Goal: Transaction & Acquisition: Obtain resource

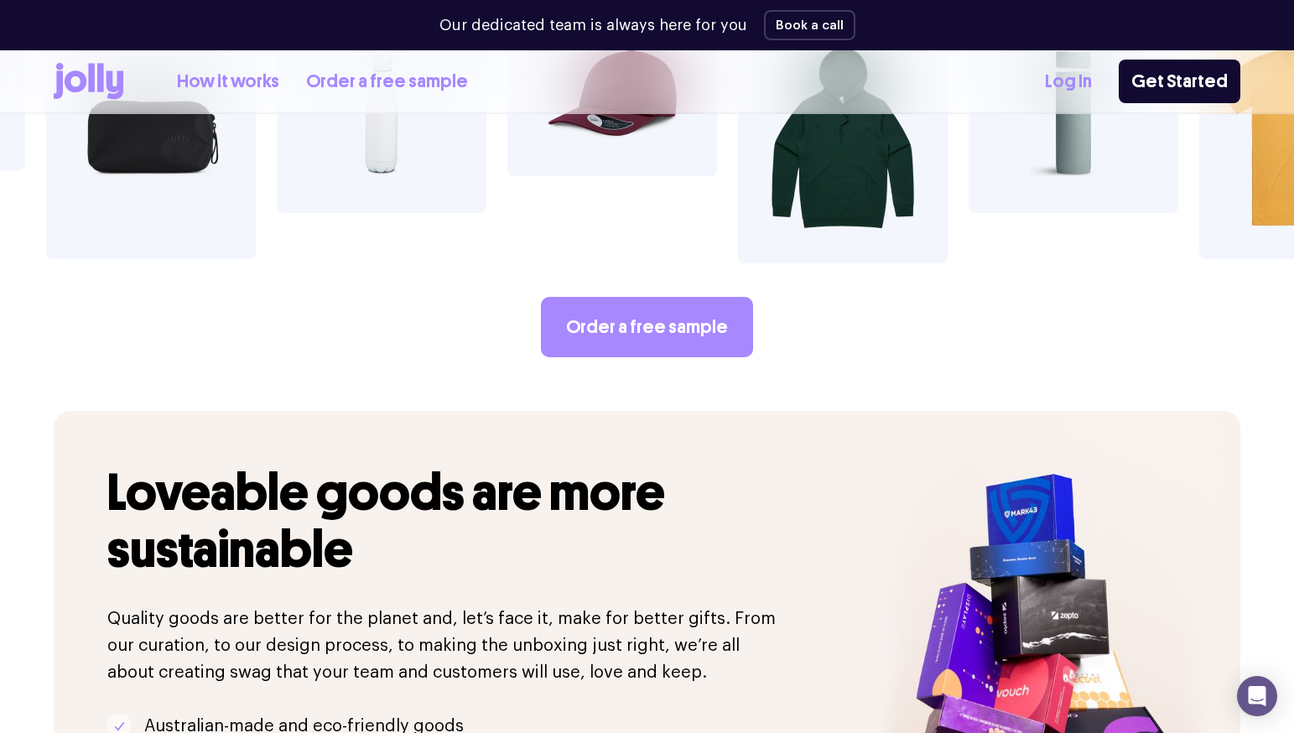
scroll to position [3087, 0]
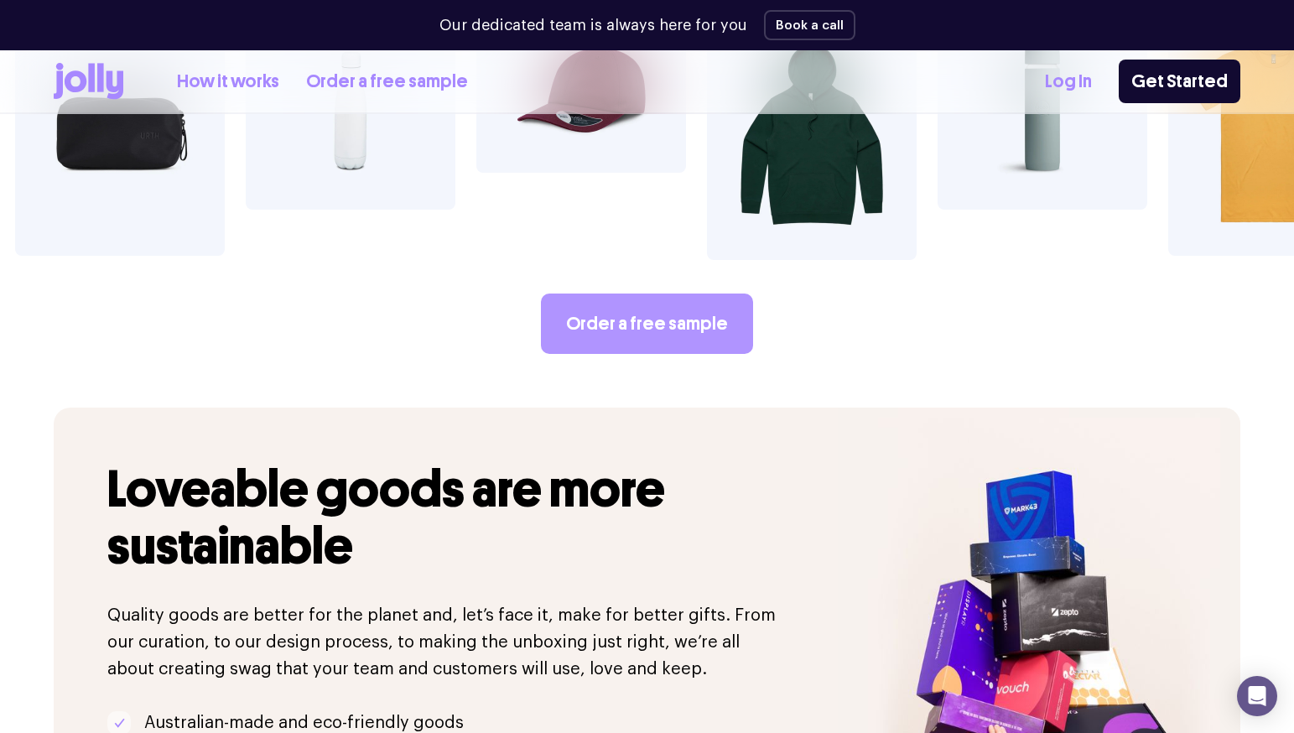
click at [644, 294] on link "Order a free sample" at bounding box center [647, 324] width 212 height 60
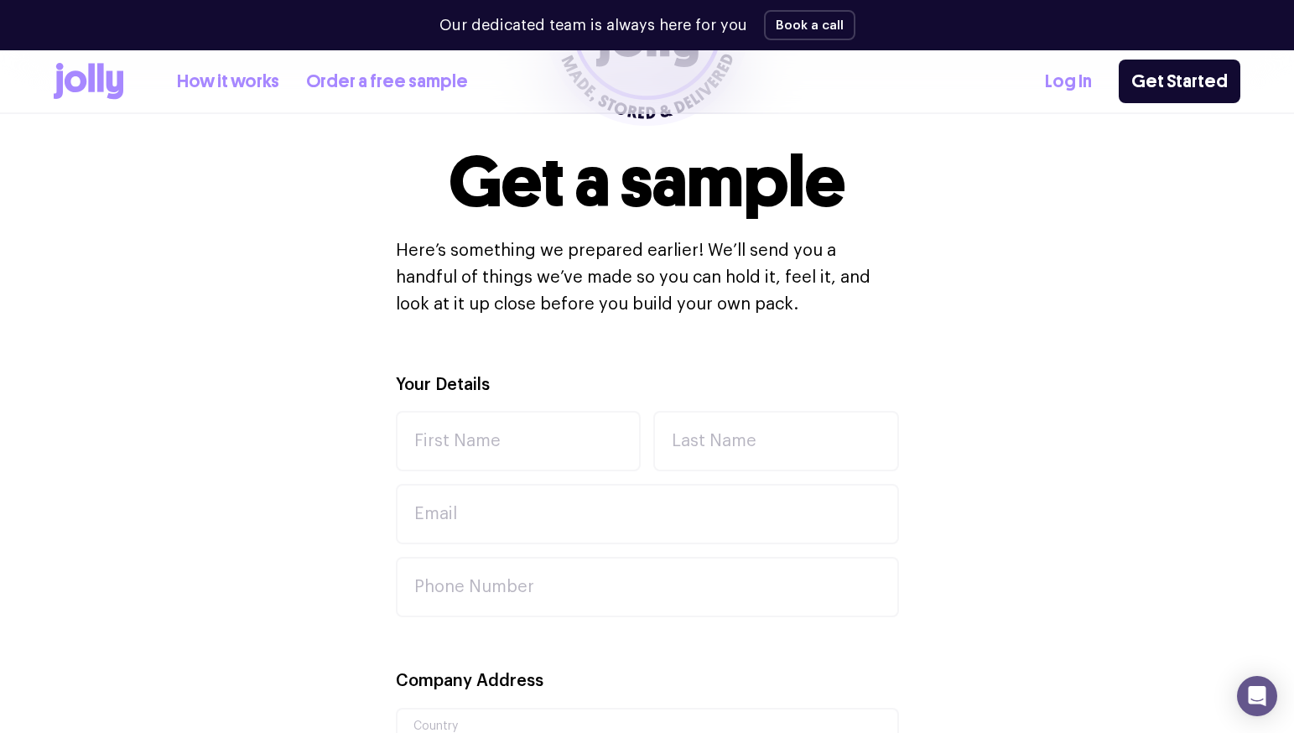
scroll to position [371, 0]
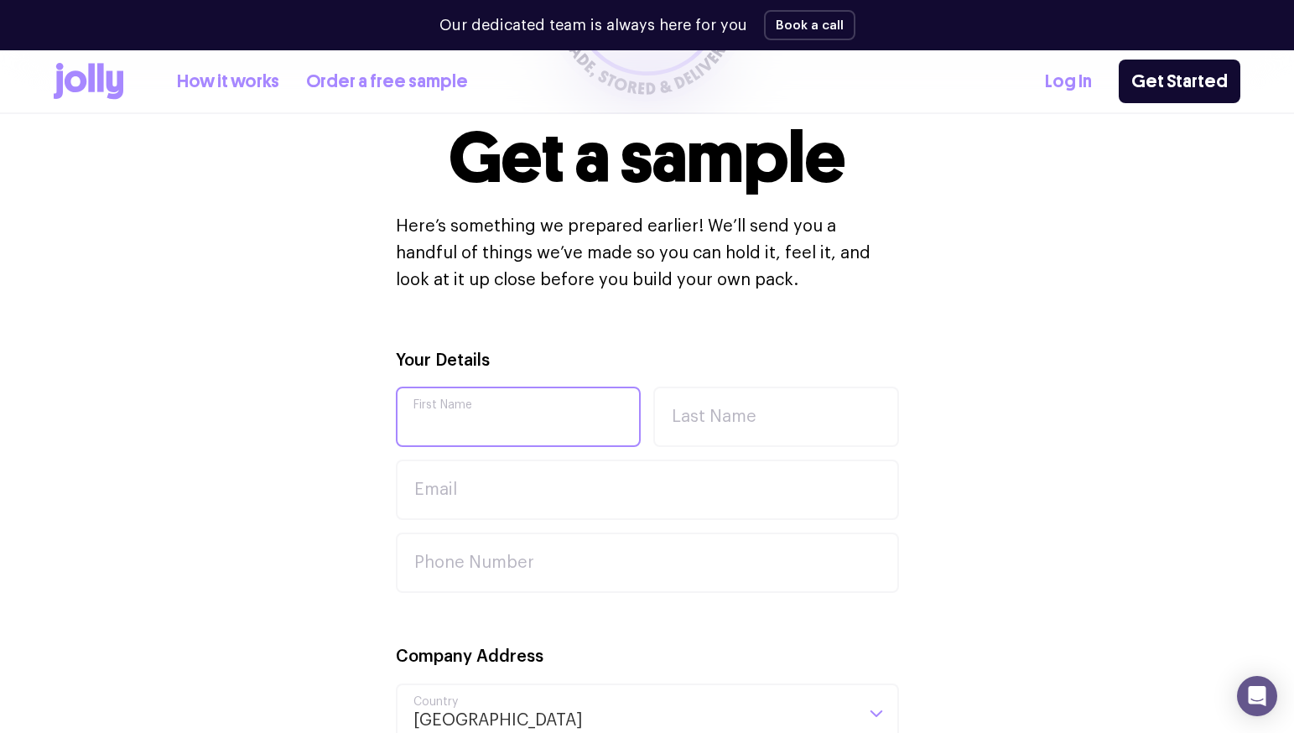
click at [439, 398] on input "First Name" at bounding box center [519, 417] width 246 height 60
type input "[PERSON_NAME]"
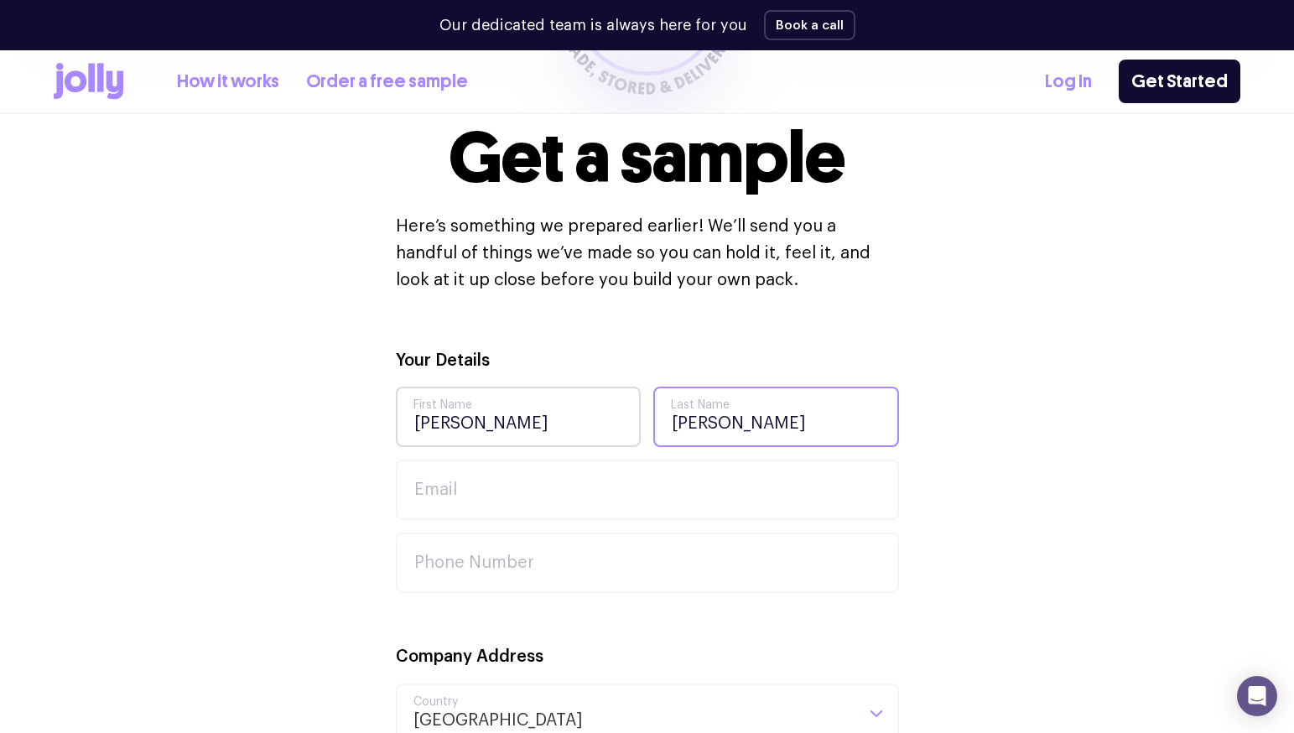
type input "[PERSON_NAME]"
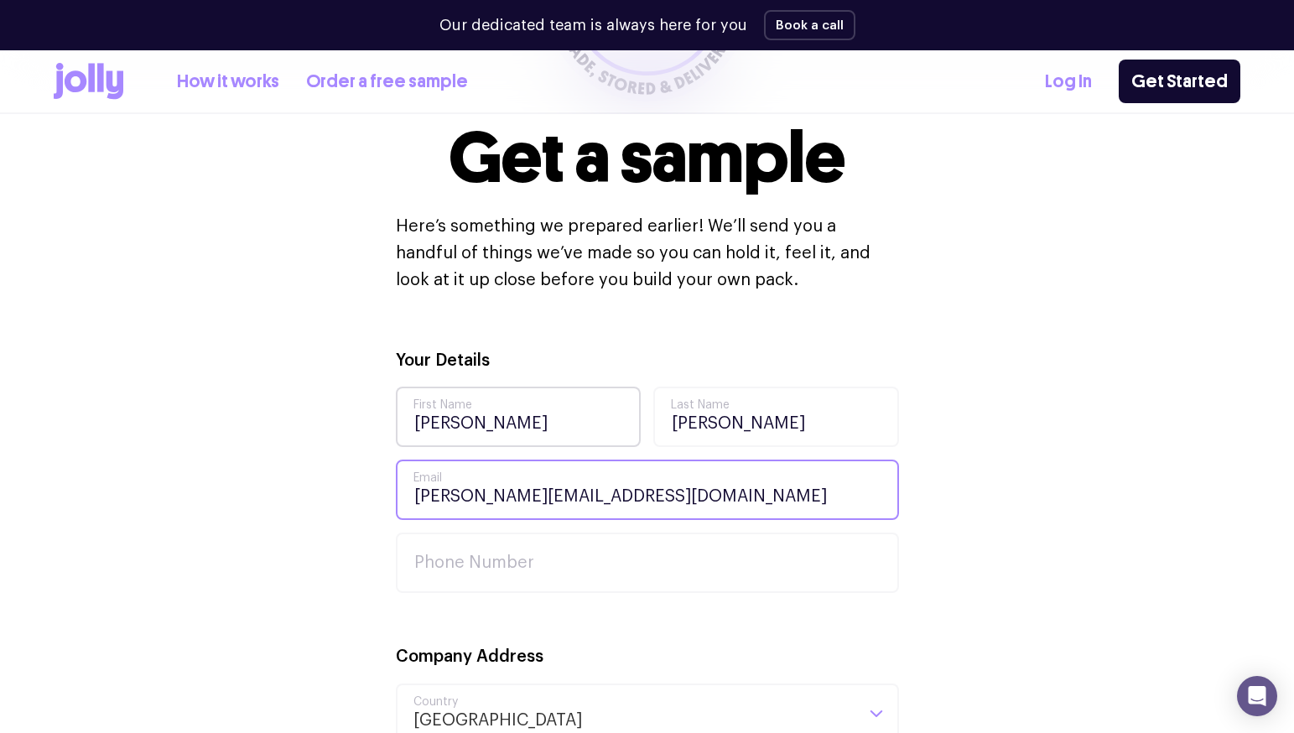
type input "[PERSON_NAME][EMAIL_ADDRESS][DOMAIN_NAME]"
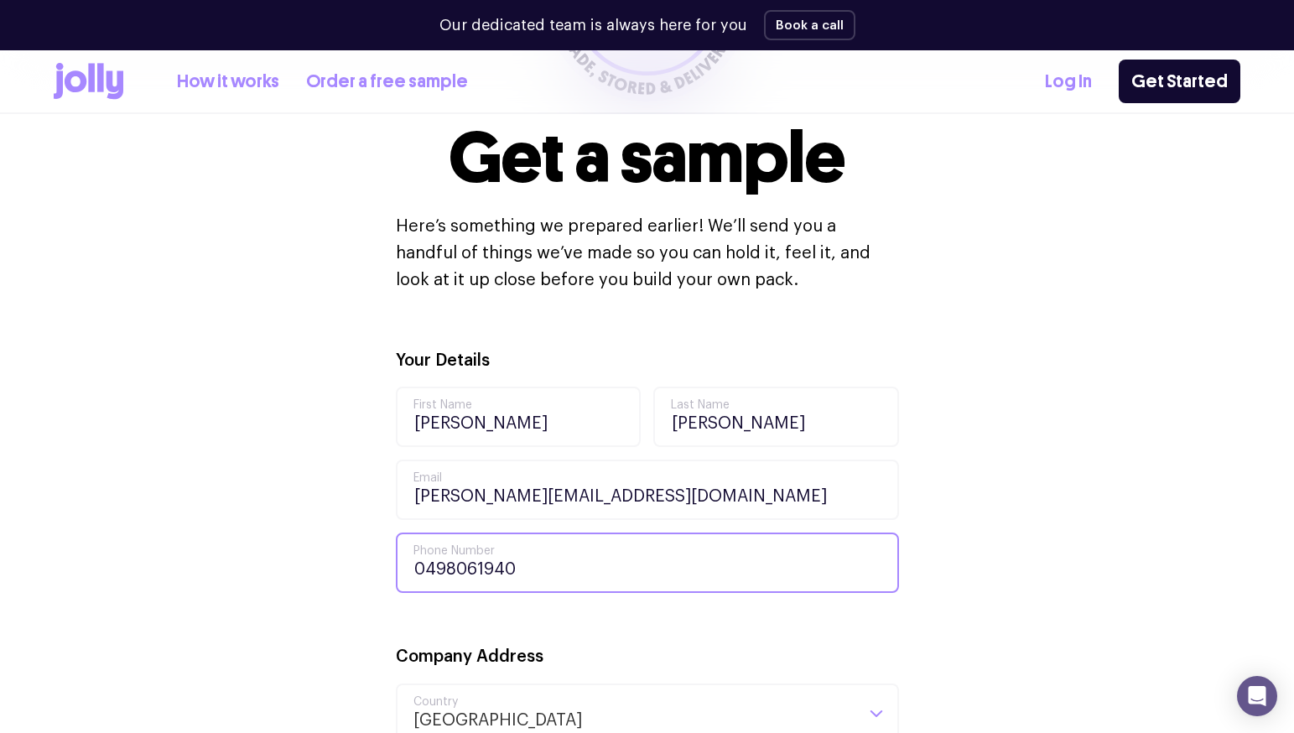
type input "0498061940"
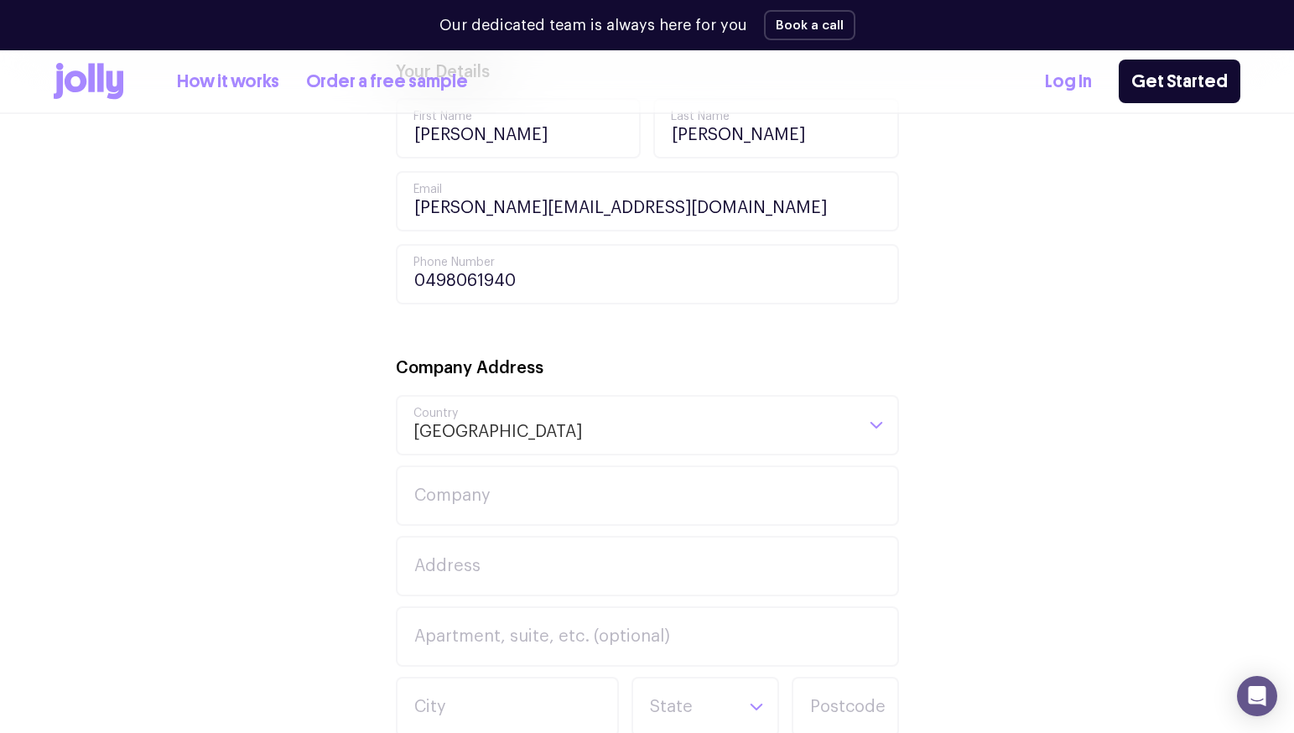
scroll to position [673, 0]
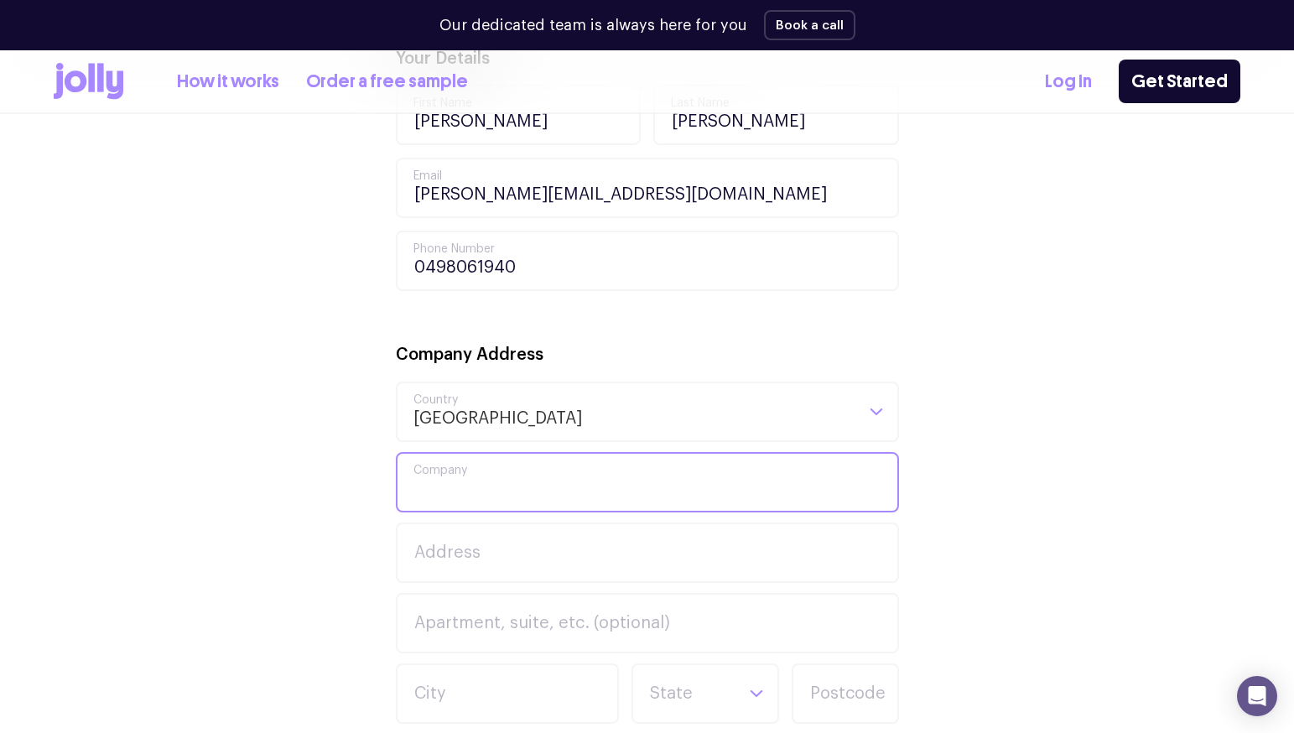
click at [445, 479] on input "Company" at bounding box center [647, 482] width 503 height 60
type input "[PERSON_NAME]"
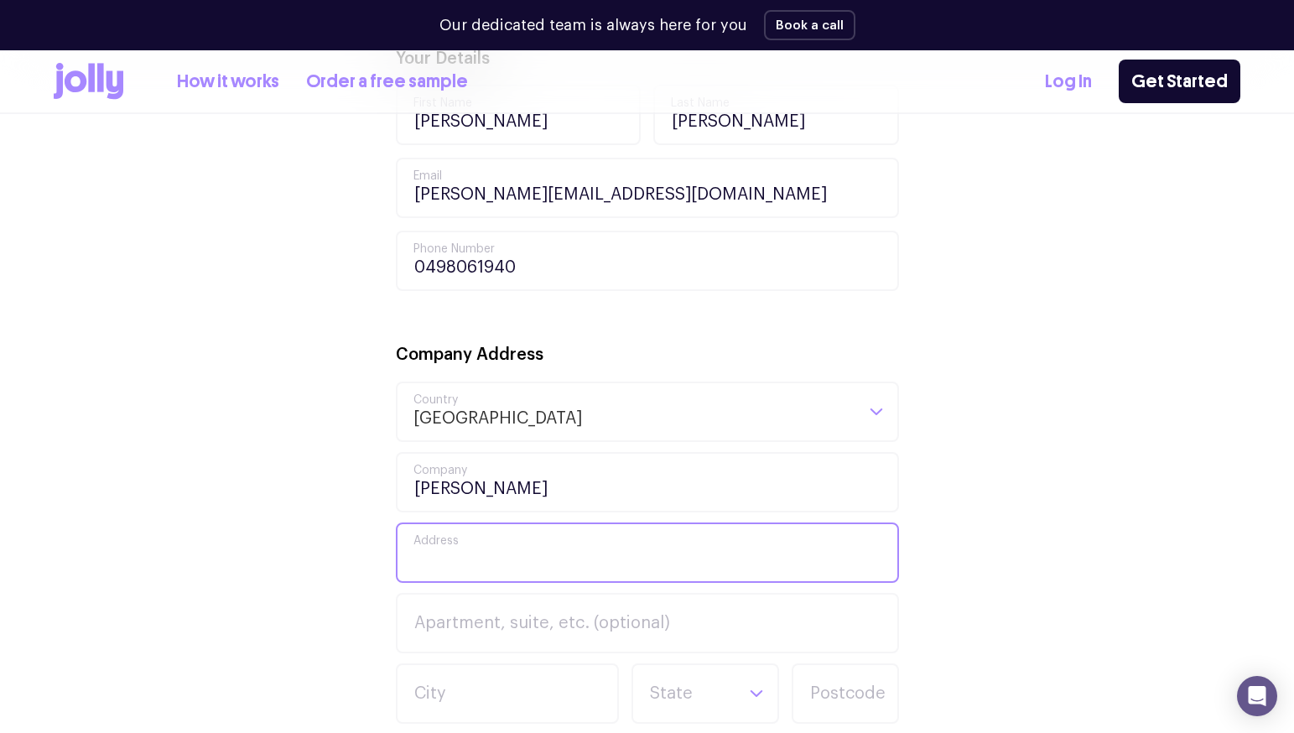
click at [475, 560] on input "Address" at bounding box center [647, 553] width 503 height 60
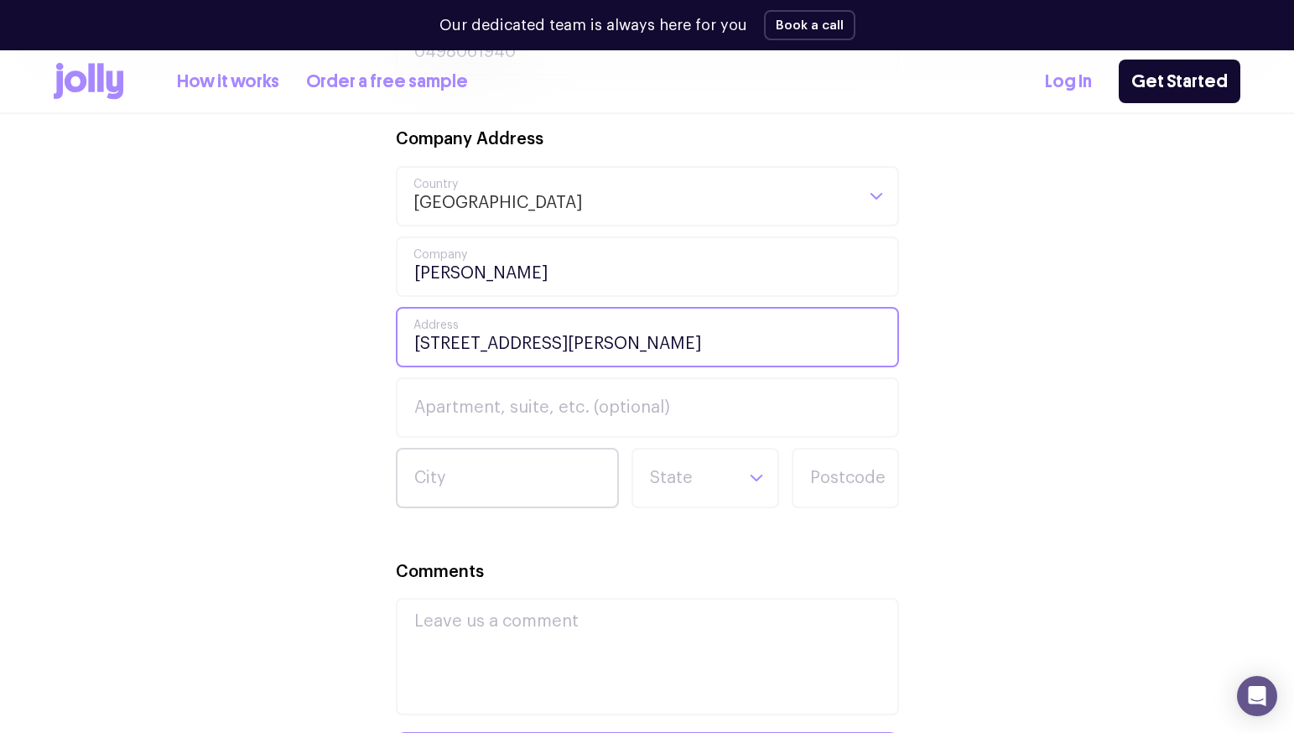
scroll to position [895, 0]
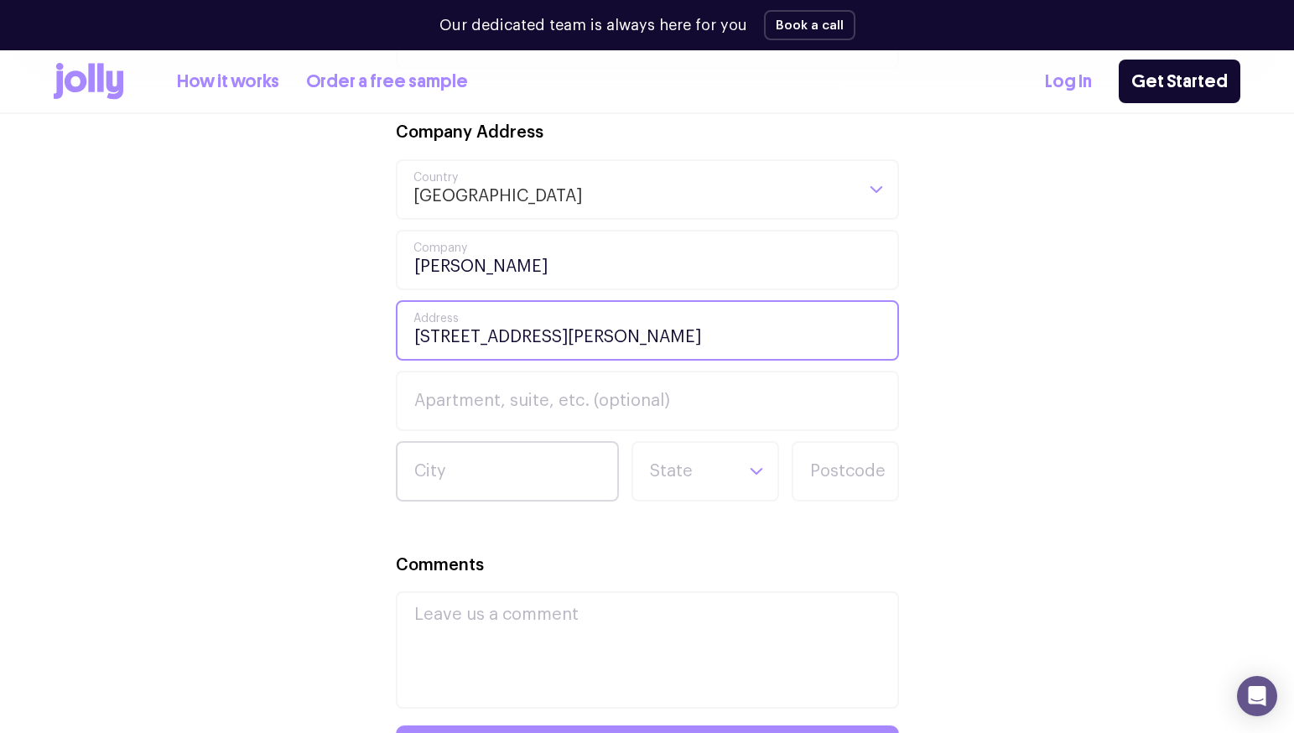
type input "[STREET_ADDRESS][PERSON_NAME]"
click at [435, 476] on input "City" at bounding box center [507, 471] width 223 height 60
type input "Kiama"
click at [672, 479] on input "Search for option" at bounding box center [691, 471] width 86 height 57
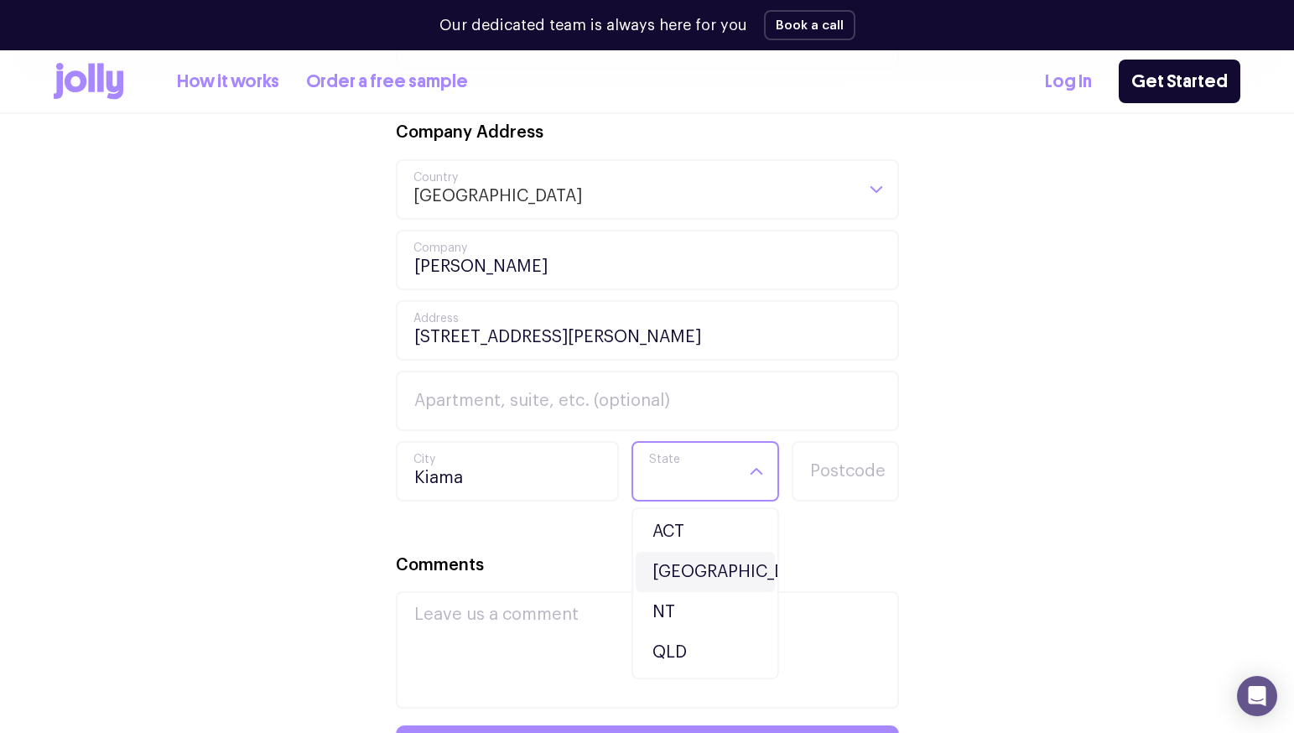
click at [683, 560] on li "[GEOGRAPHIC_DATA]" at bounding box center [705, 572] width 139 height 40
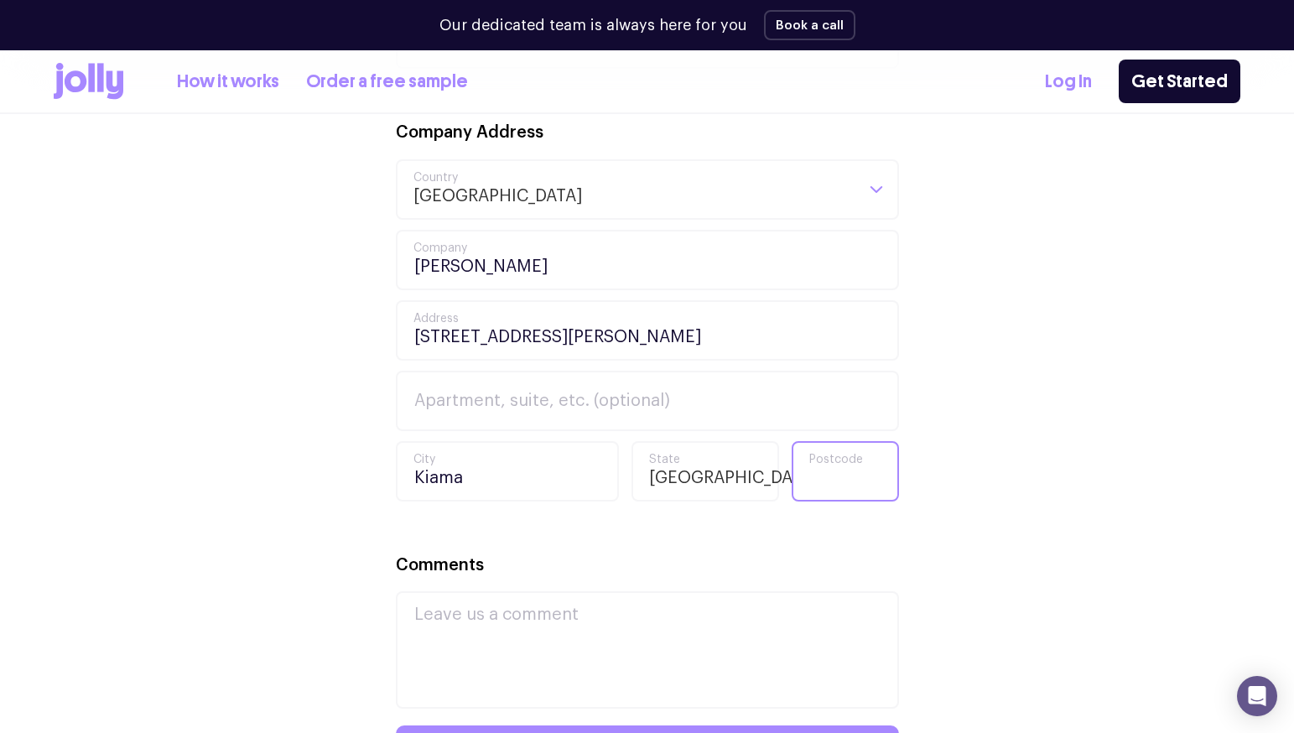
click at [830, 481] on input "Postcode" at bounding box center [845, 471] width 107 height 60
type input "2533"
click at [351, 457] on div "Your Details [PERSON_NAME] First Name [PERSON_NAME] Last Name [PERSON_NAME][EMA…" at bounding box center [647, 371] width 1187 height 1097
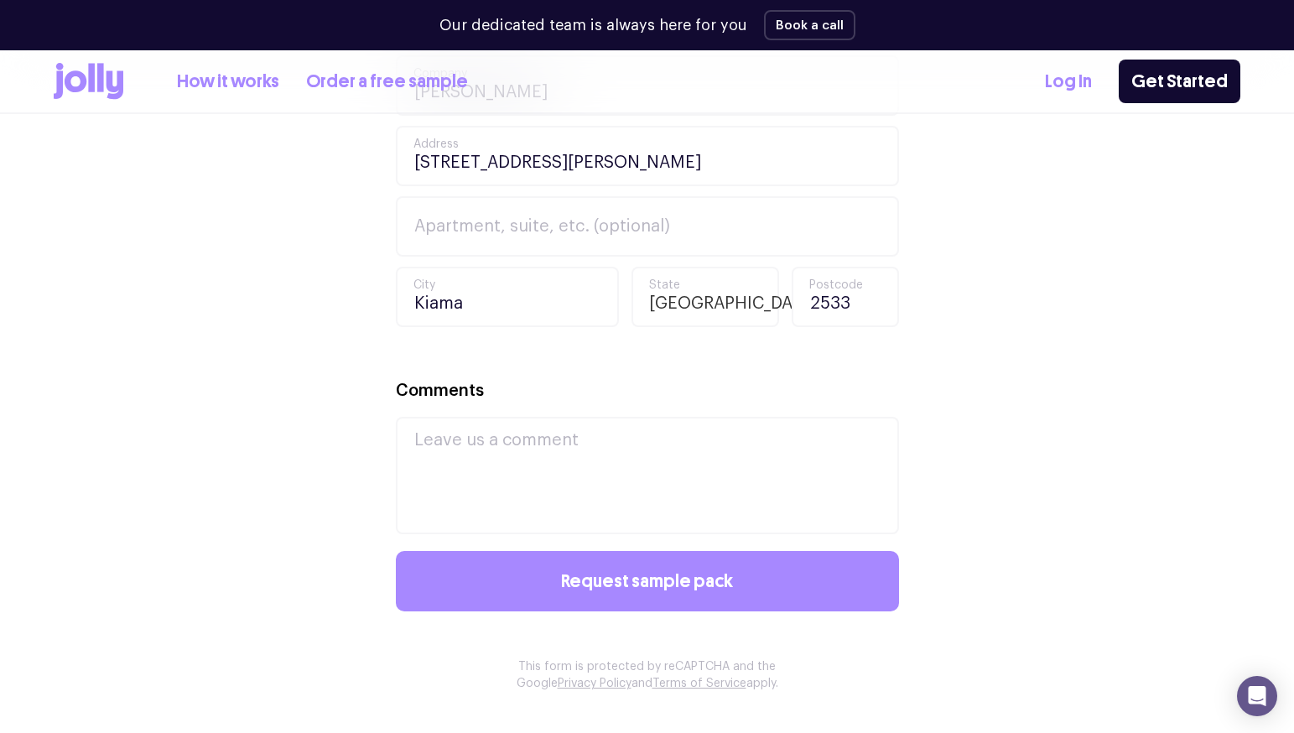
scroll to position [1131, 0]
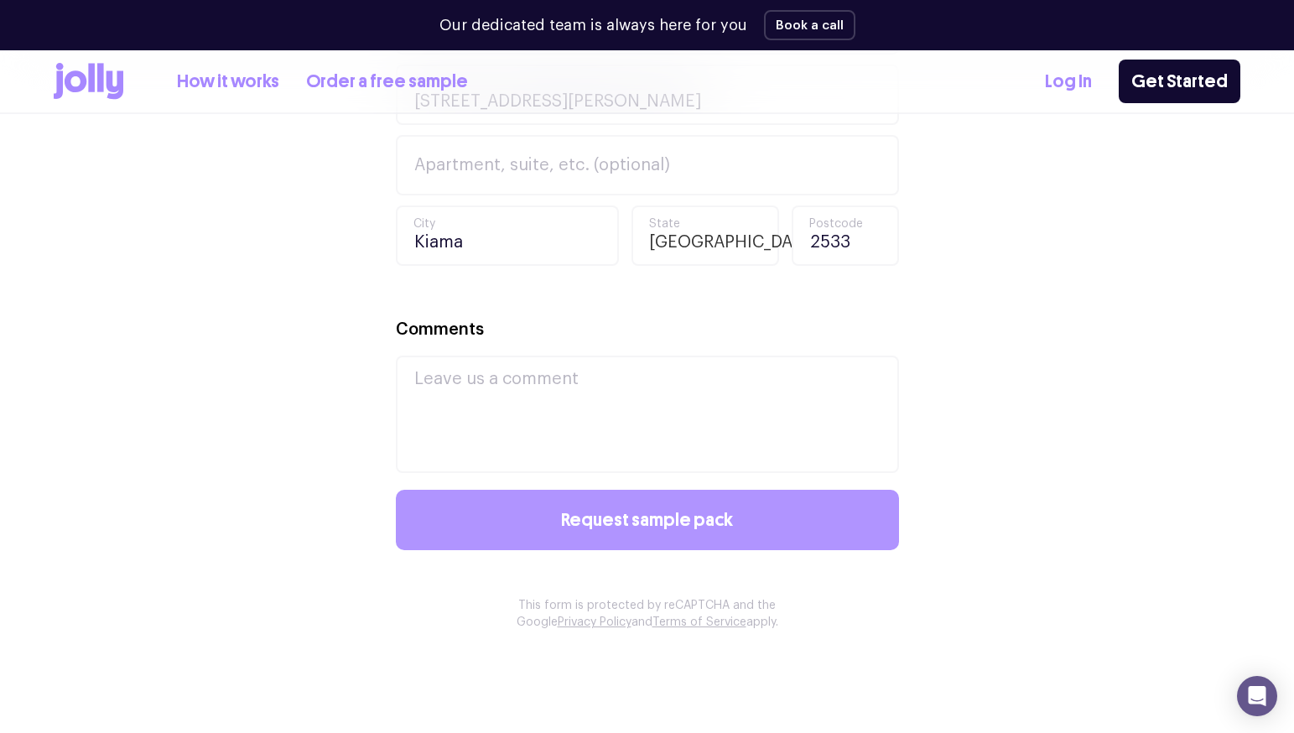
click at [674, 533] on button "Request sample pack" at bounding box center [647, 520] width 503 height 60
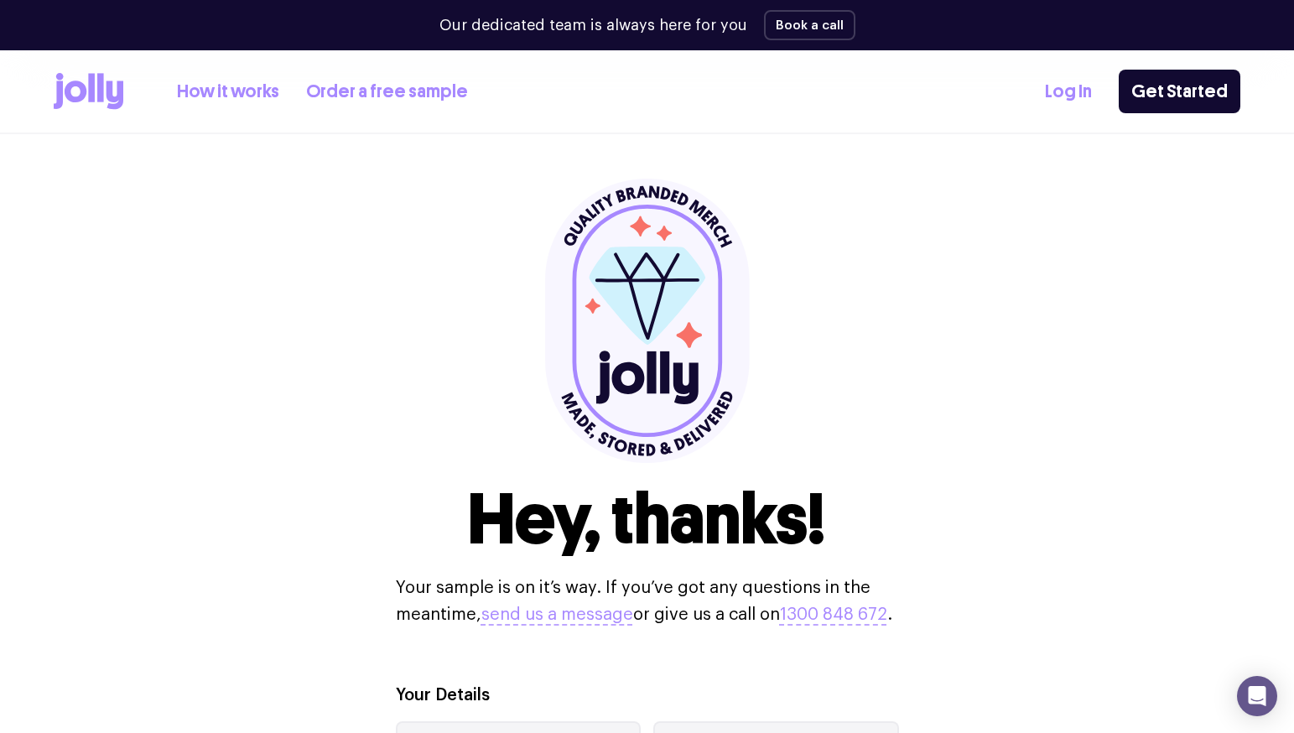
scroll to position [0, 0]
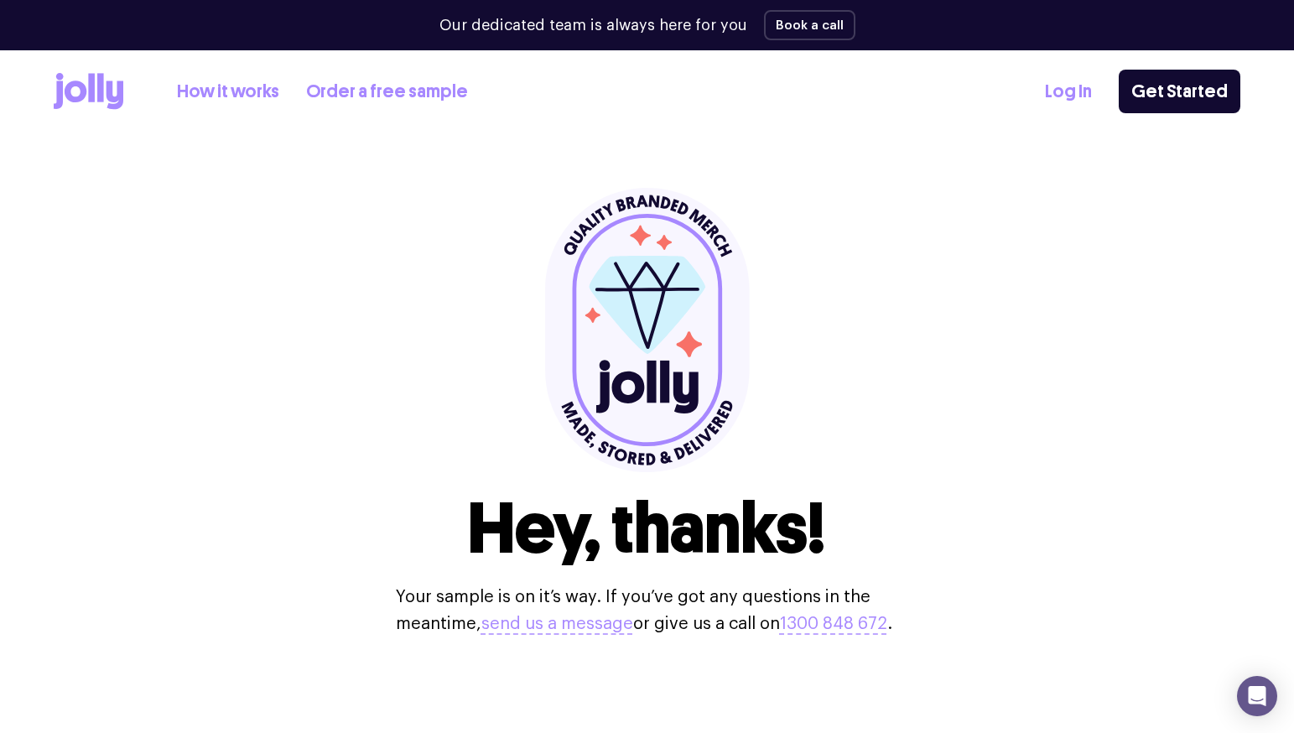
click at [345, 154] on div "Hey, thanks! Your sample is on it’s way. If you’ve got any questions in the mea…" at bounding box center [647, 412] width 1187 height 557
click at [232, 91] on link "How it works" at bounding box center [228, 92] width 102 height 28
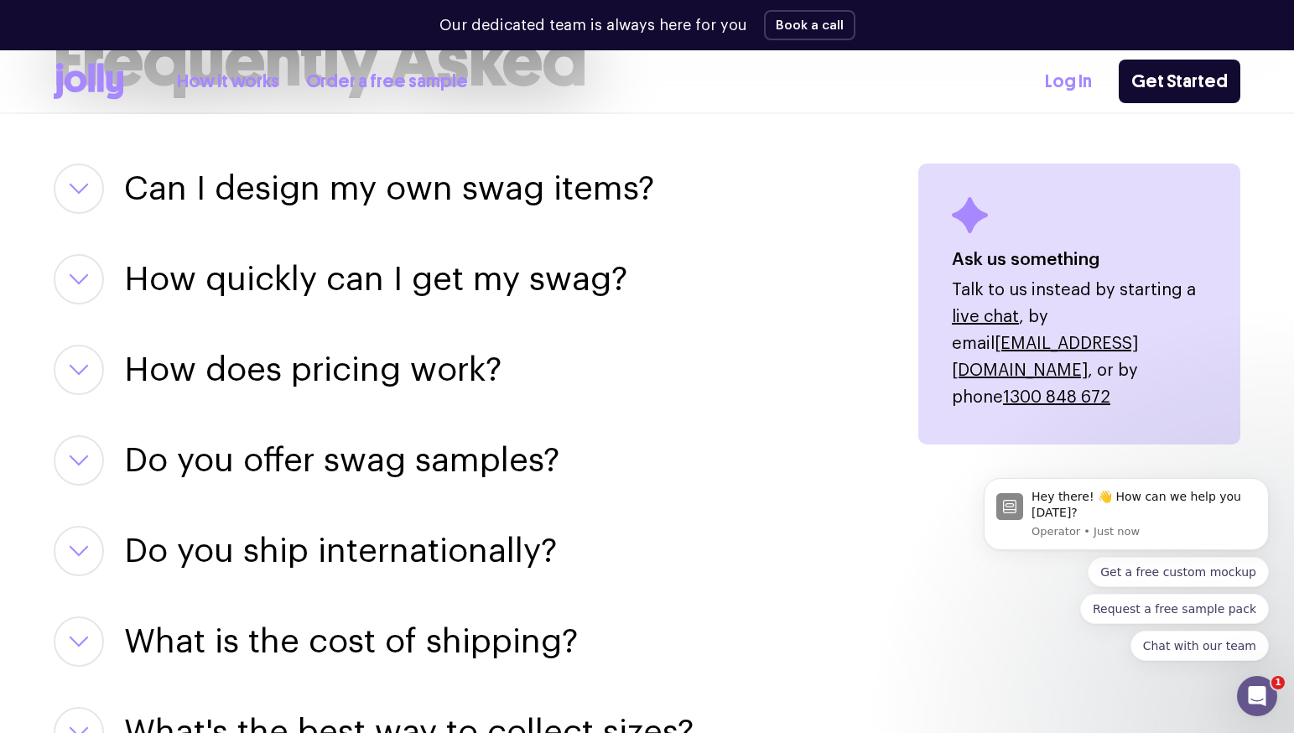
scroll to position [2136, 0]
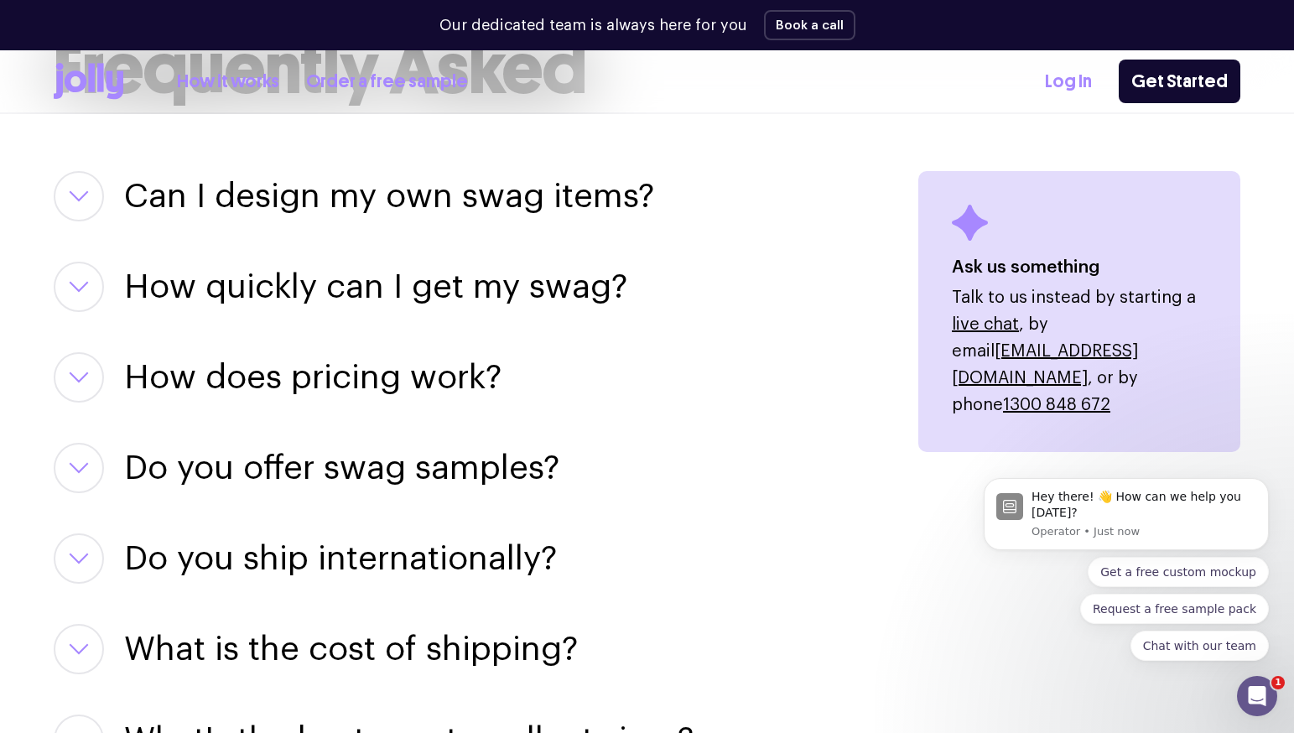
click at [76, 194] on icon "button" at bounding box center [79, 196] width 20 height 12
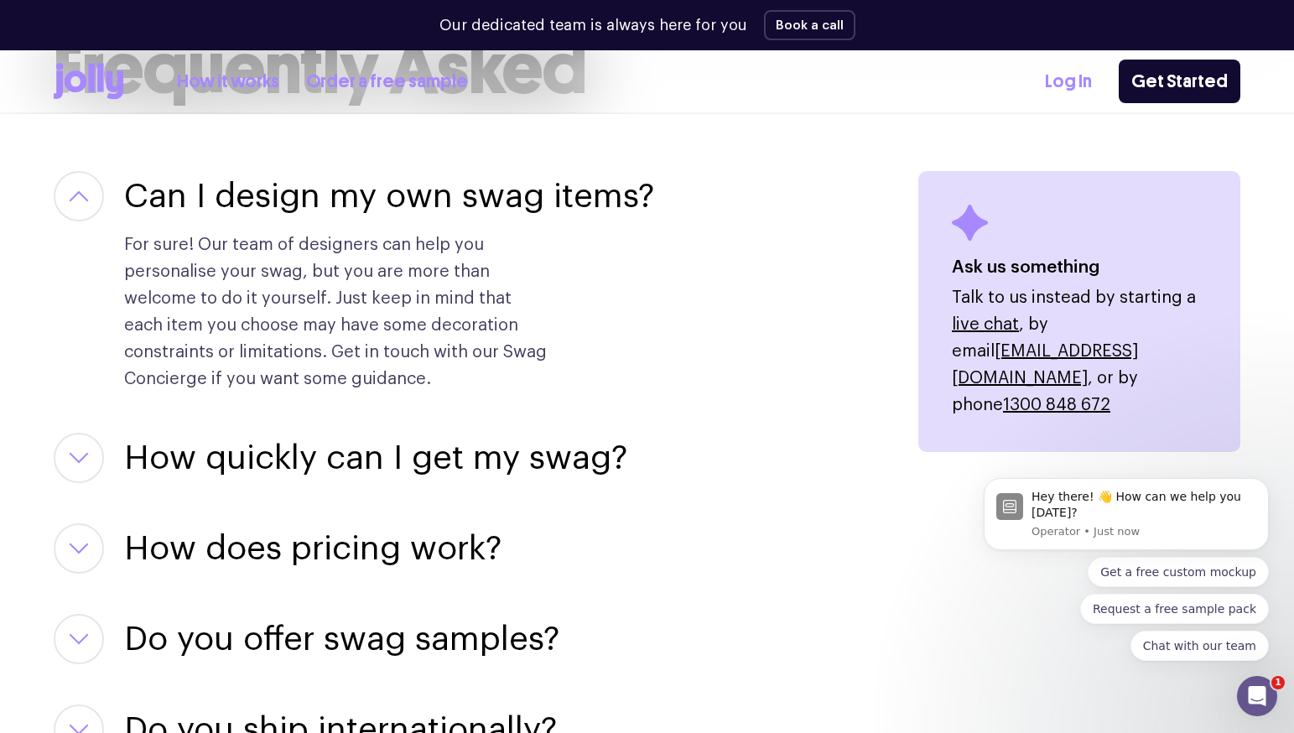
click at [78, 194] on icon "button" at bounding box center [79, 196] width 20 height 12
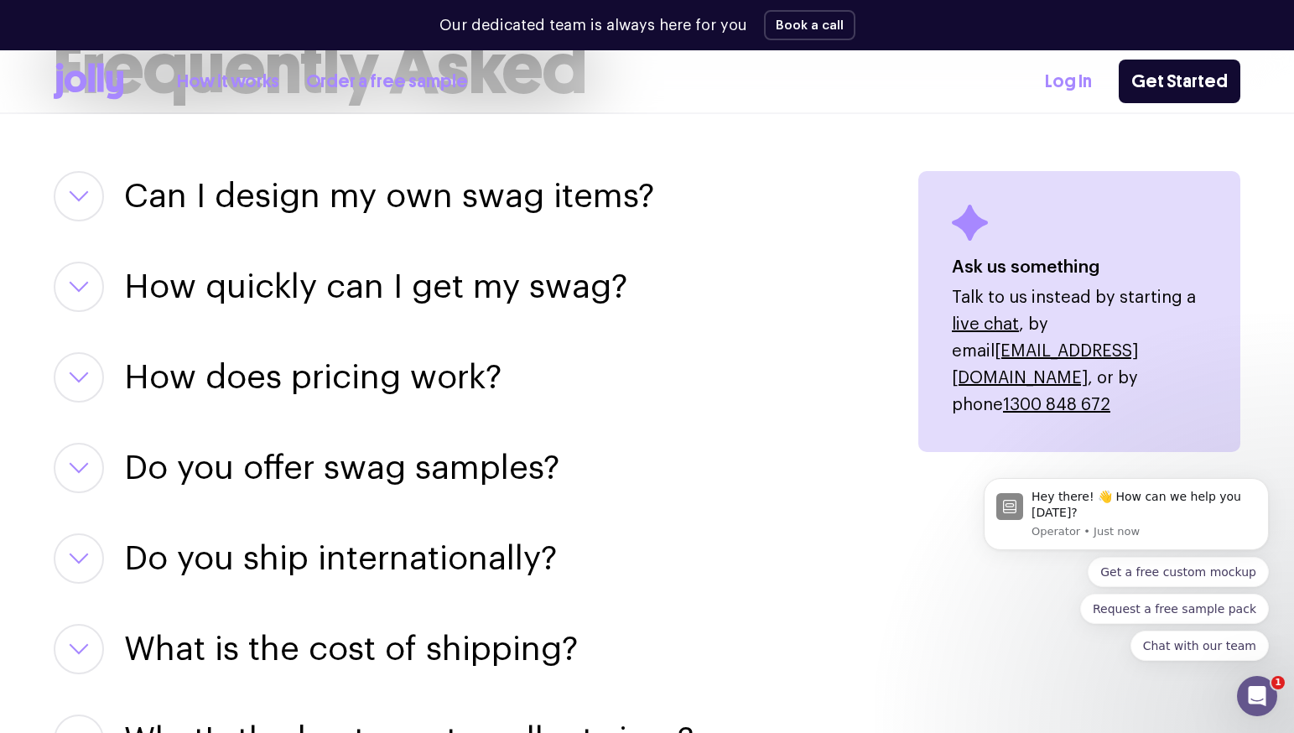
click at [77, 284] on icon "button" at bounding box center [79, 287] width 20 height 12
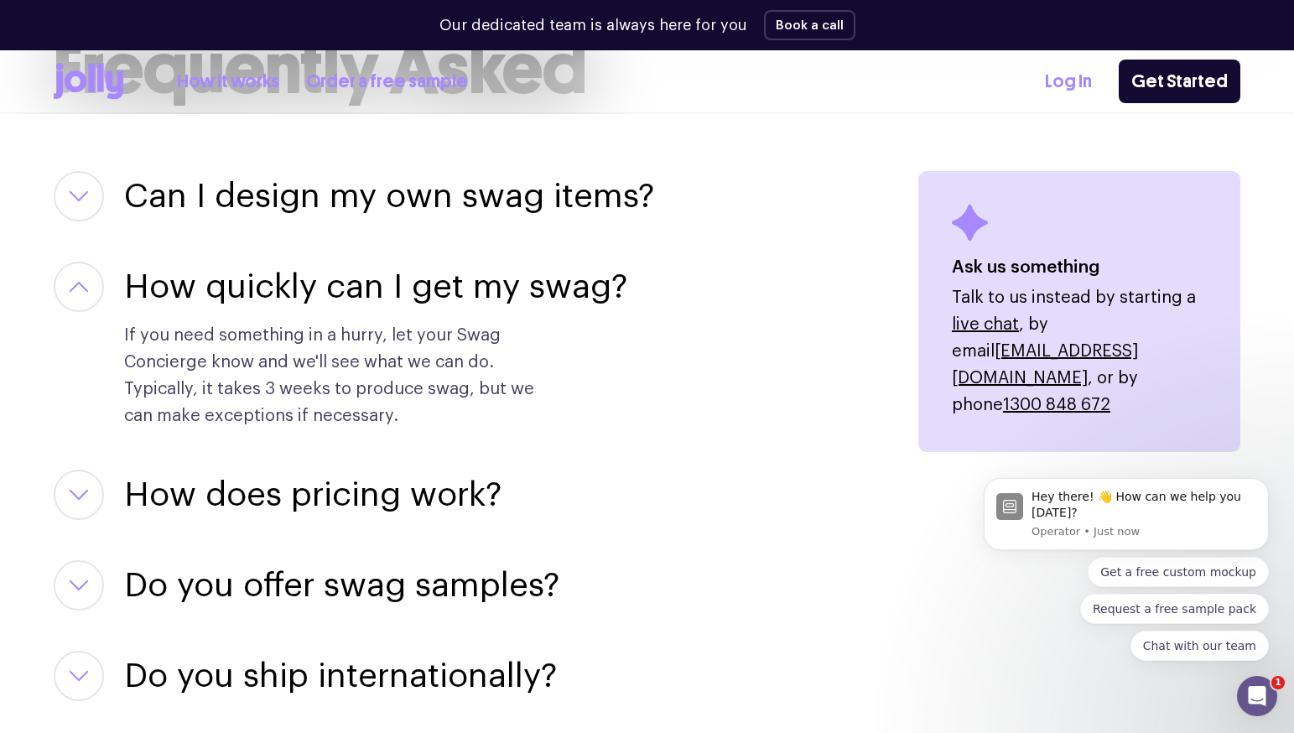
click at [78, 286] on icon "button" at bounding box center [79, 287] width 20 height 12
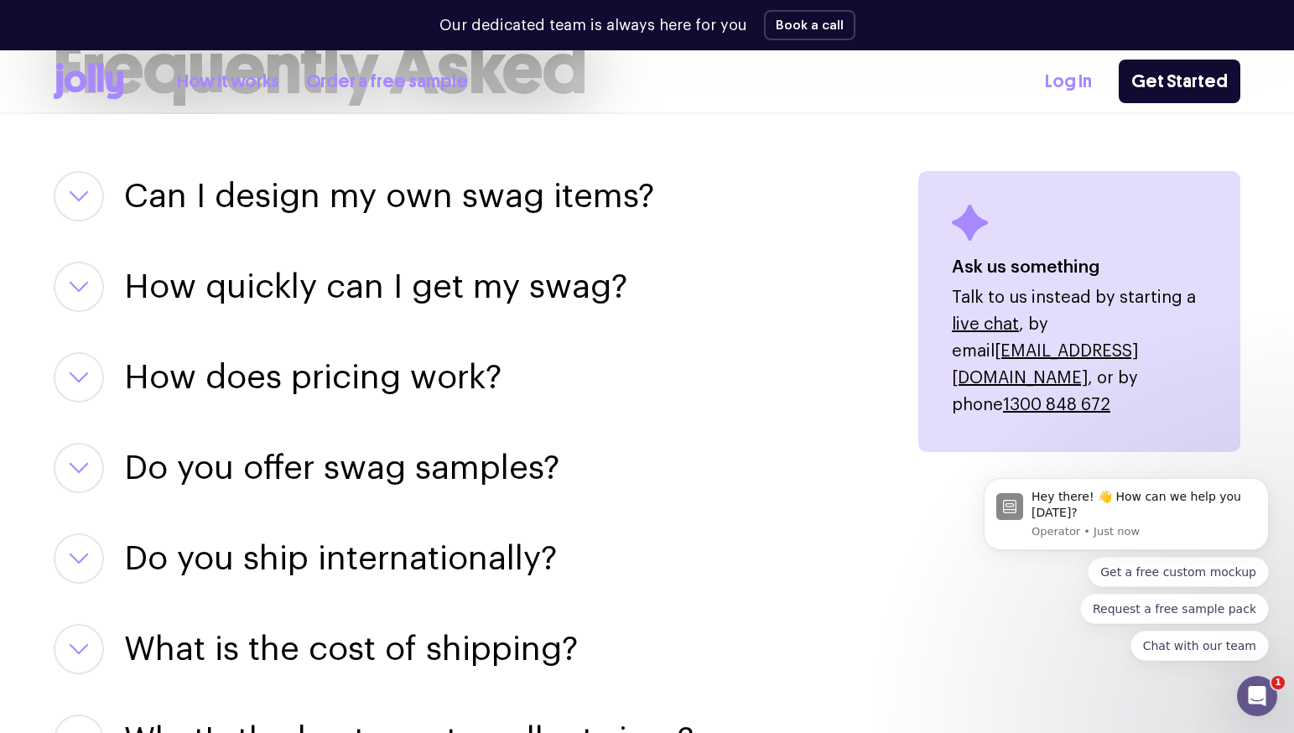
click at [76, 377] on icon "button" at bounding box center [79, 378] width 20 height 12
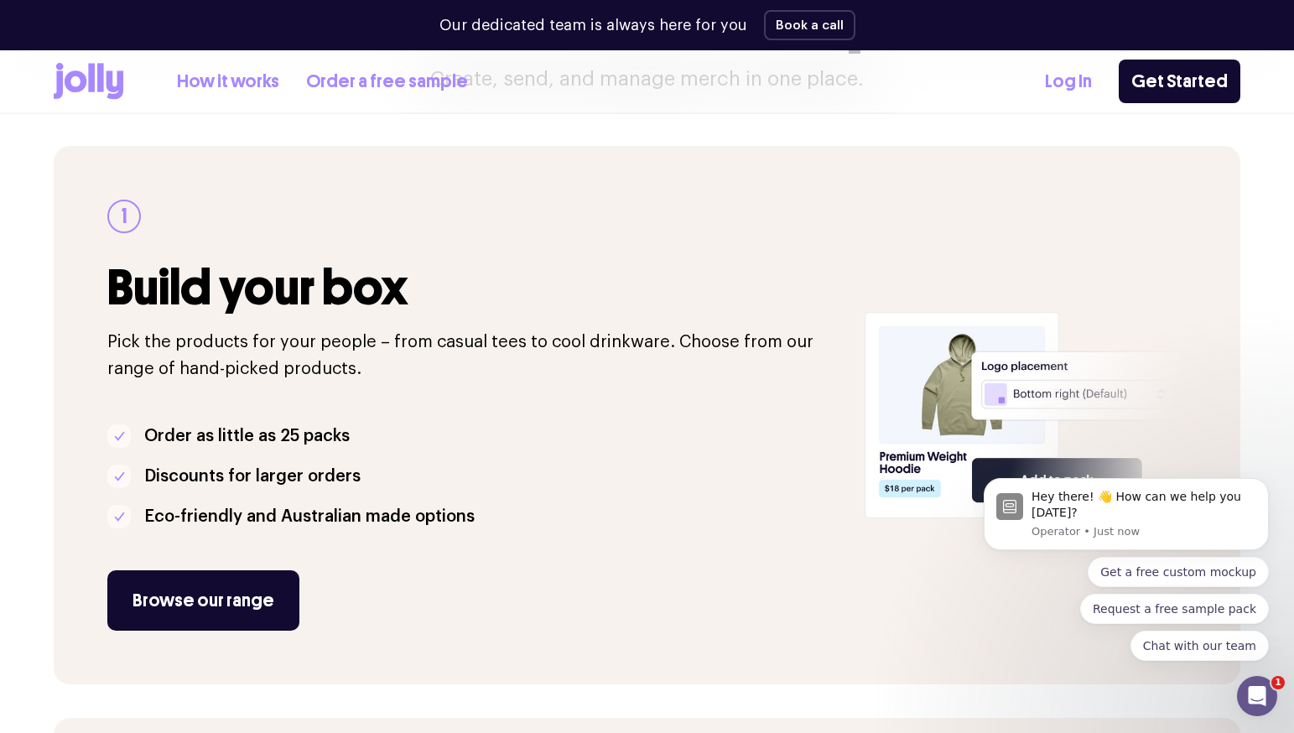
scroll to position [0, 0]
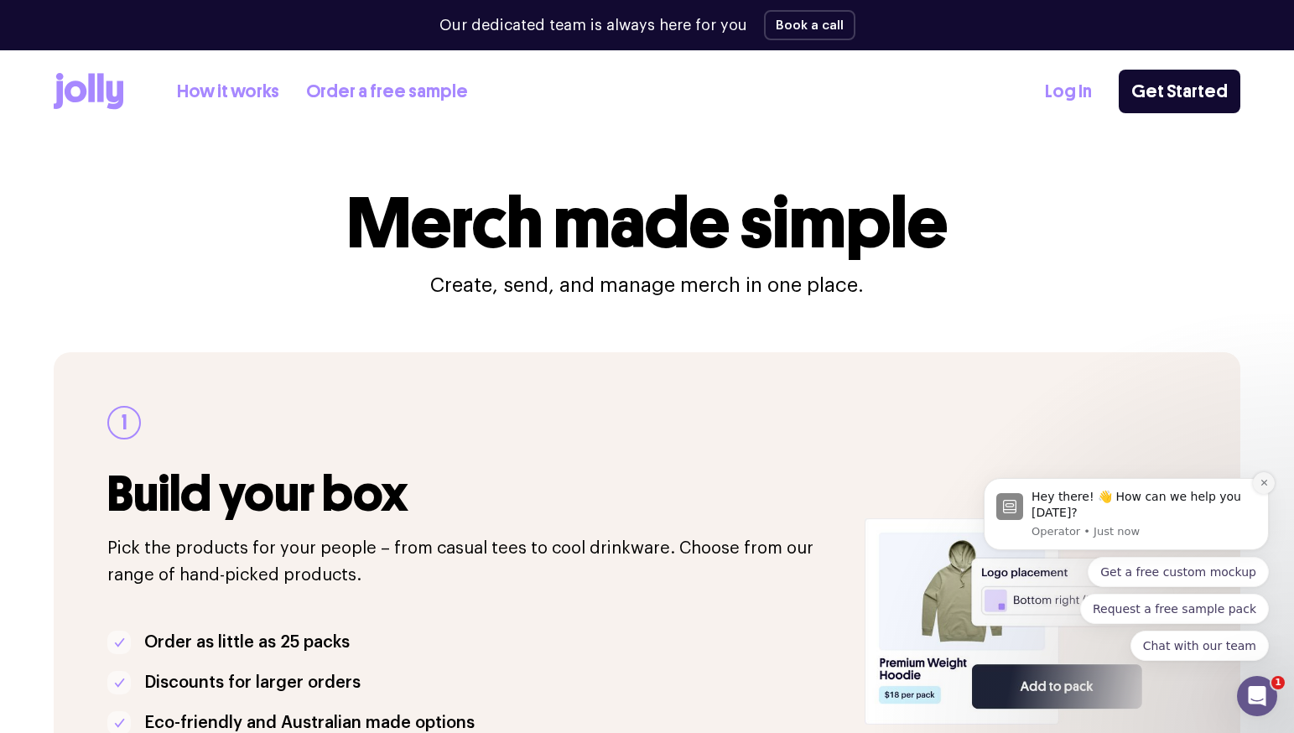
click at [1257, 479] on button "Dismiss notification" at bounding box center [1264, 483] width 22 height 22
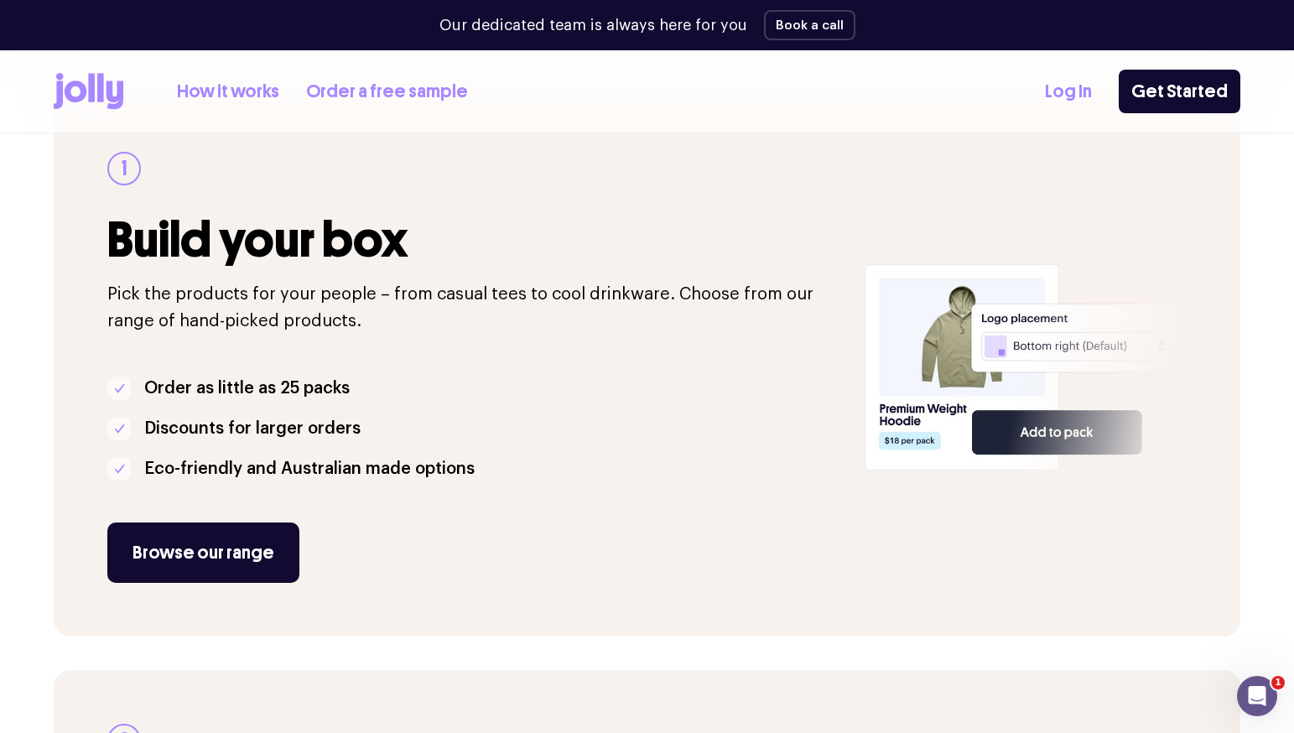
scroll to position [286, 0]
